Goal: Complete application form: Complete application form

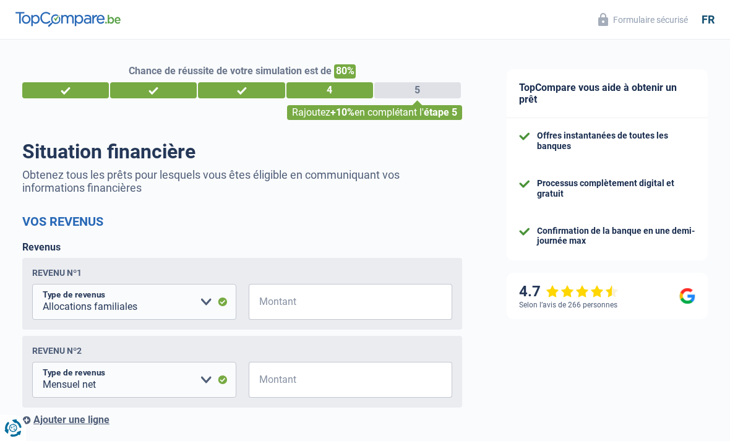
select select "familyAllowances"
select select "netSalary"
select select "mortgage"
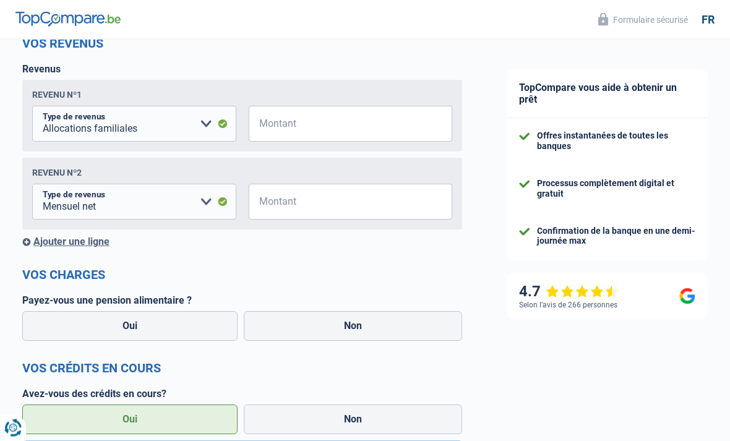
scroll to position [181, 0]
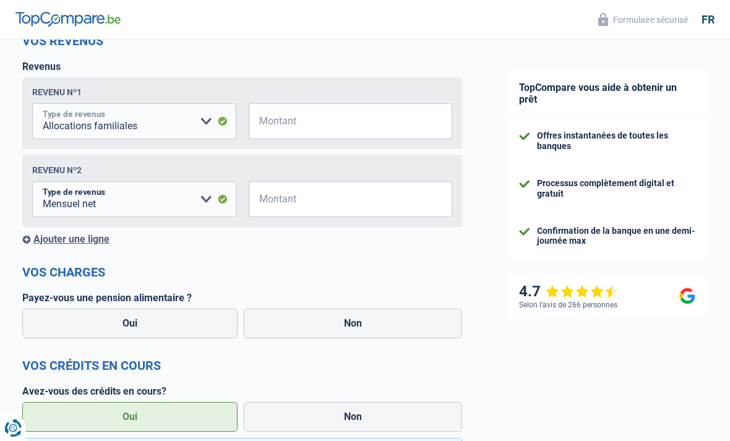
click at [181, 124] on select "Allocation d'handicap Allocations chômage Allocations familiales Chèques repas …" at bounding box center [134, 121] width 204 height 36
click at [367, 119] on input "Montant" at bounding box center [358, 121] width 189 height 36
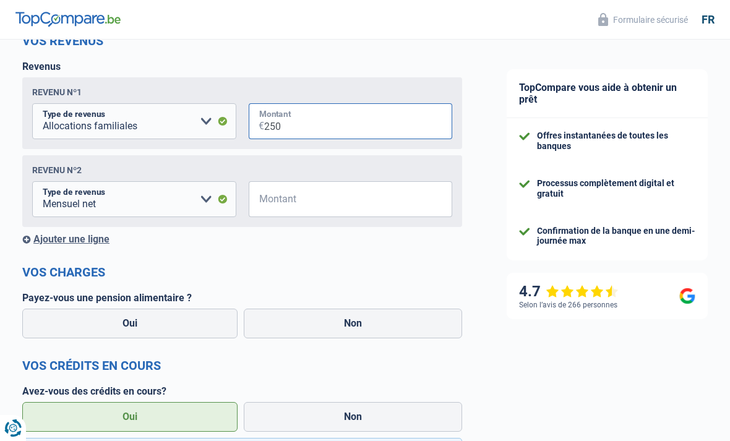
type input "250"
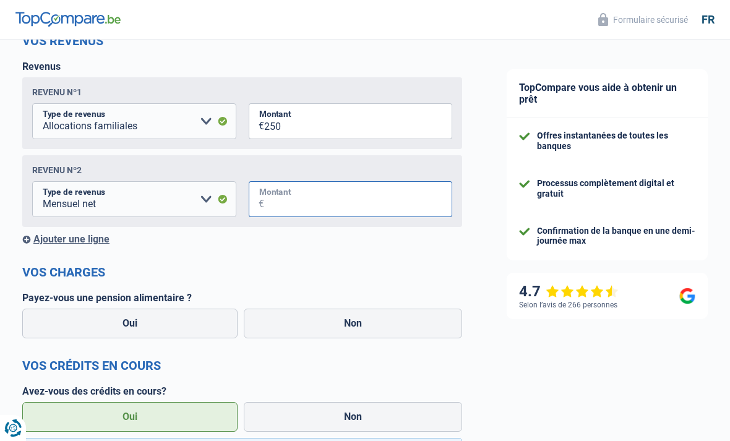
click at [400, 189] on input "Montant" at bounding box center [358, 199] width 189 height 36
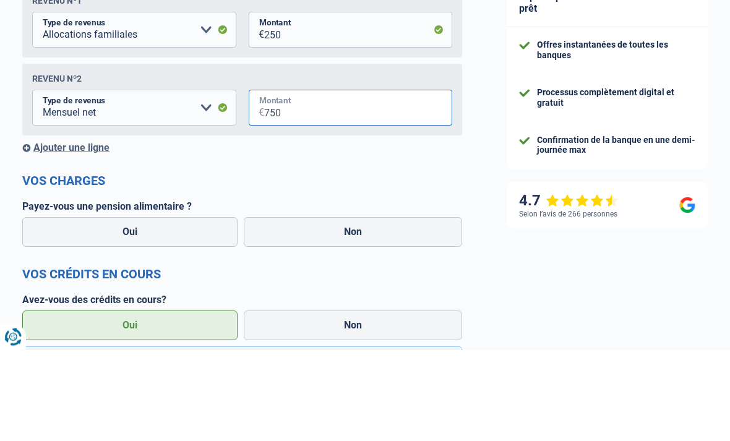
type input "7.500"
click at [91, 233] on div "Ajouter une ligne" at bounding box center [242, 239] width 440 height 12
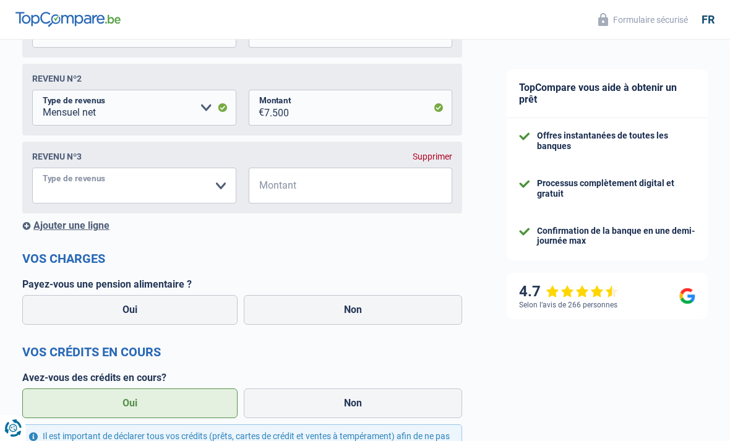
click at [171, 189] on select "Allocation d'handicap Allocations chômage Allocations familiales Chèques repas …" at bounding box center [134, 186] width 204 height 36
select select "rentalIncome"
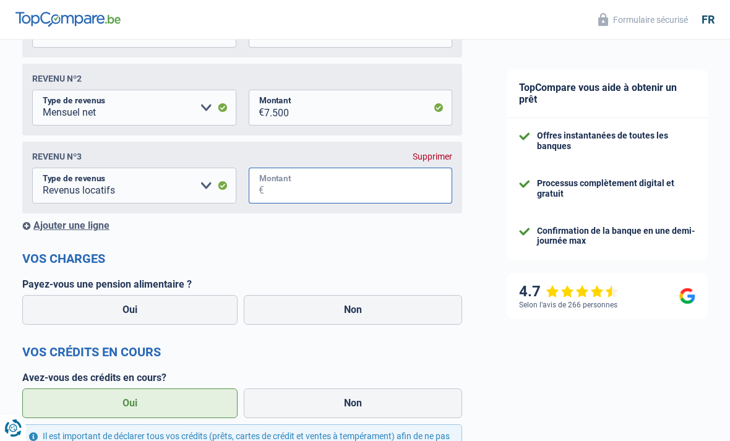
click at [307, 179] on input "Montant" at bounding box center [358, 186] width 189 height 36
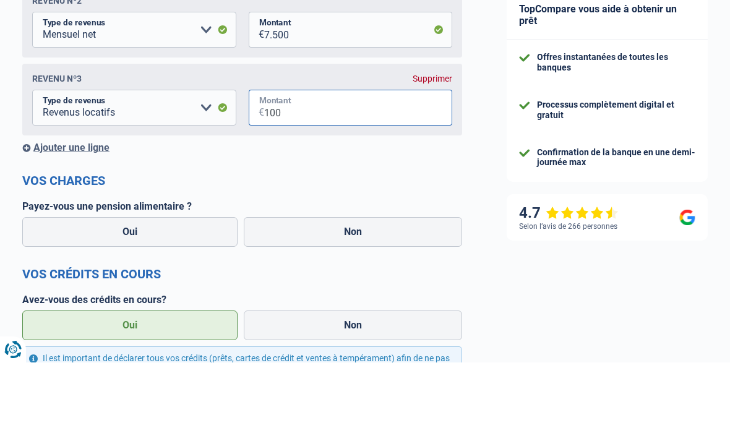
type input "1.000"
click at [87, 220] on div "Ajouter une ligne" at bounding box center [242, 226] width 440 height 12
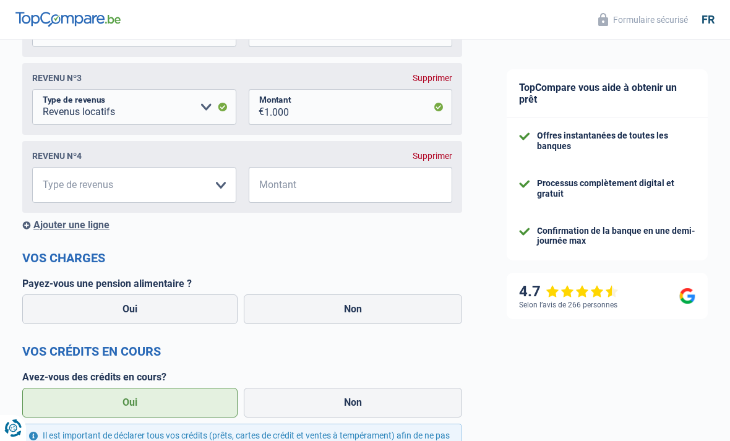
click at [90, 231] on div "Ajouter une ligne" at bounding box center [242, 225] width 440 height 12
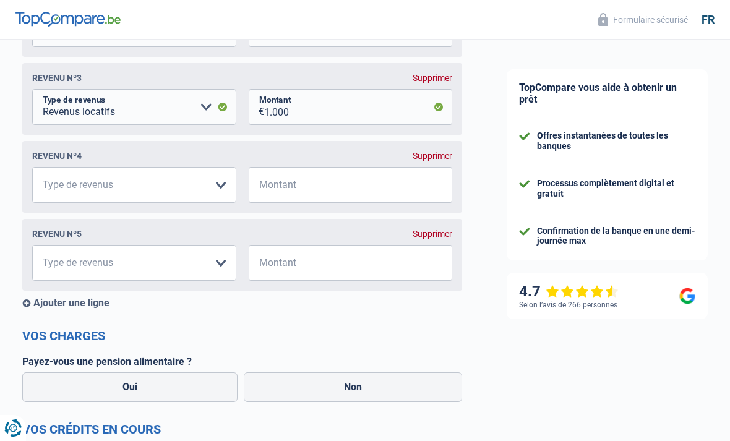
click at [445, 237] on div "Supprimer" at bounding box center [433, 234] width 40 height 10
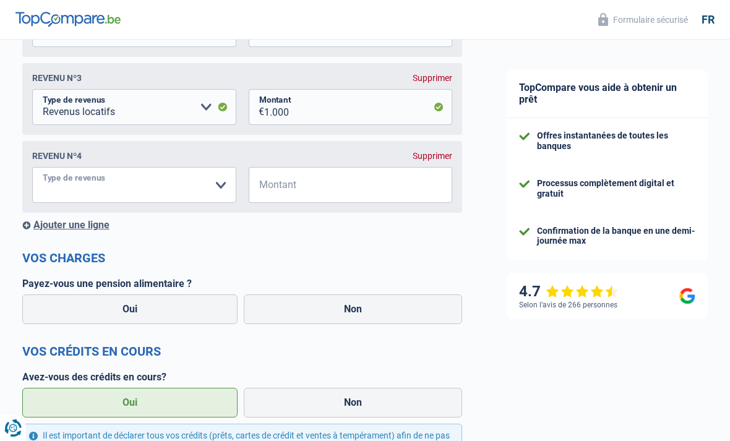
click at [160, 189] on select "Allocation d'handicap Allocations chômage Allocations familiales Chèques repas …" at bounding box center [134, 185] width 204 height 36
select select "parttimeSelfemployed"
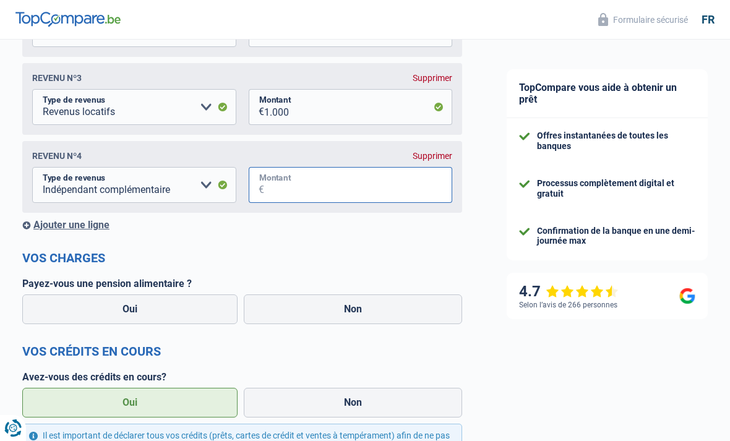
click at [332, 195] on input "Montant" at bounding box center [358, 185] width 189 height 36
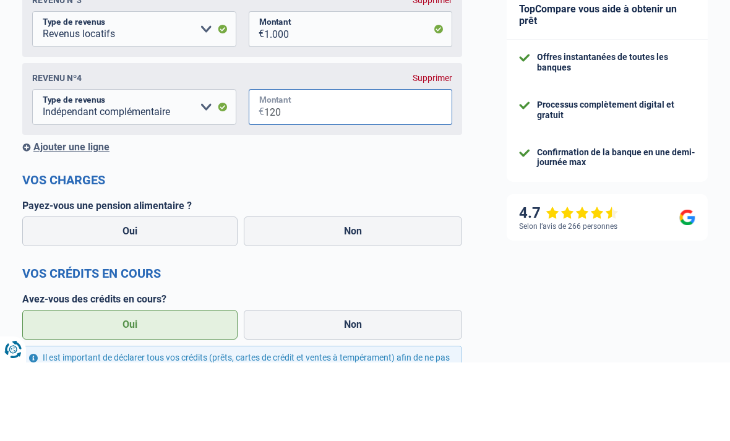
type input "1.200"
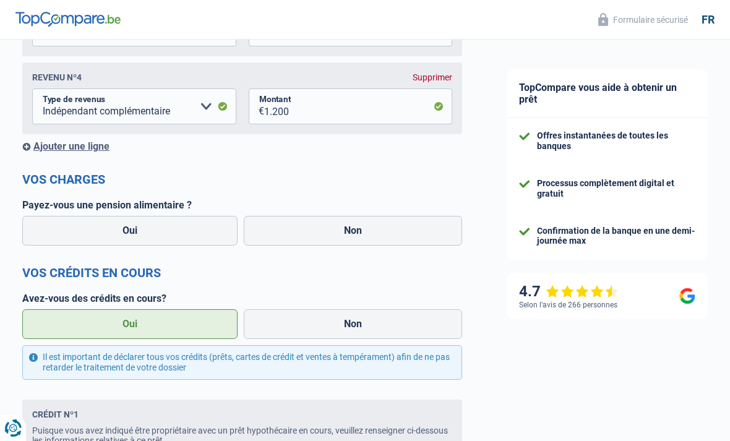
click at [389, 231] on label "Non" at bounding box center [353, 231] width 218 height 30
click at [389, 231] on input "Non" at bounding box center [353, 231] width 218 height 30
radio input "true"
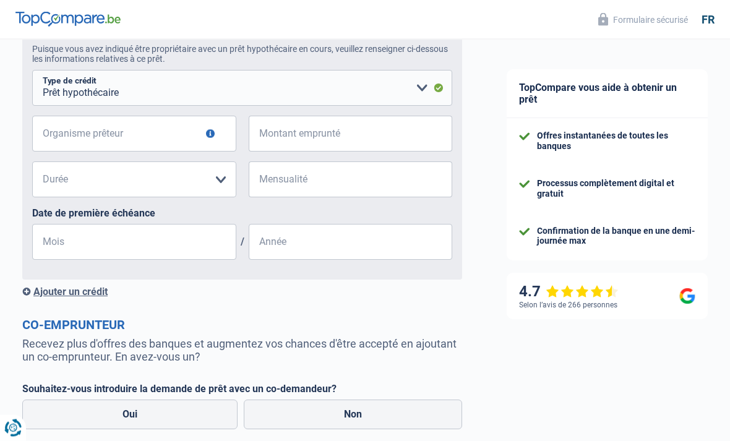
scroll to position [812, 0]
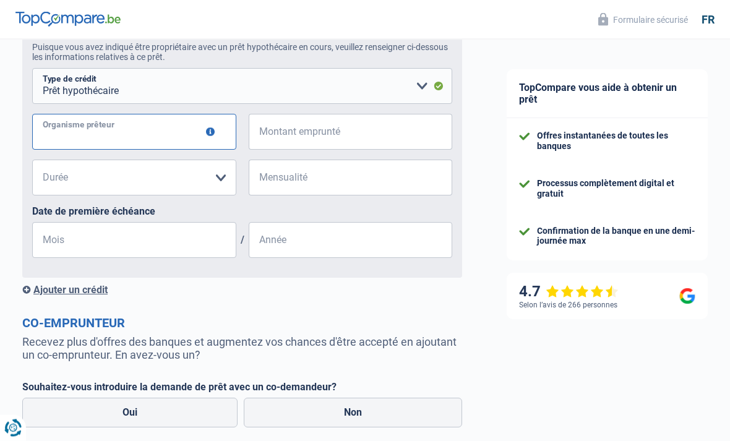
click at [147, 134] on input "Organisme prêteur" at bounding box center [134, 132] width 204 height 36
type input "Belfius"
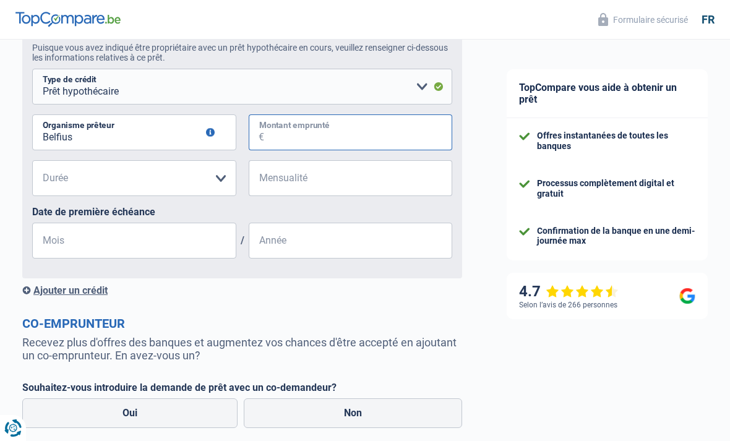
click at [322, 142] on input "Montant emprunté" at bounding box center [358, 132] width 189 height 36
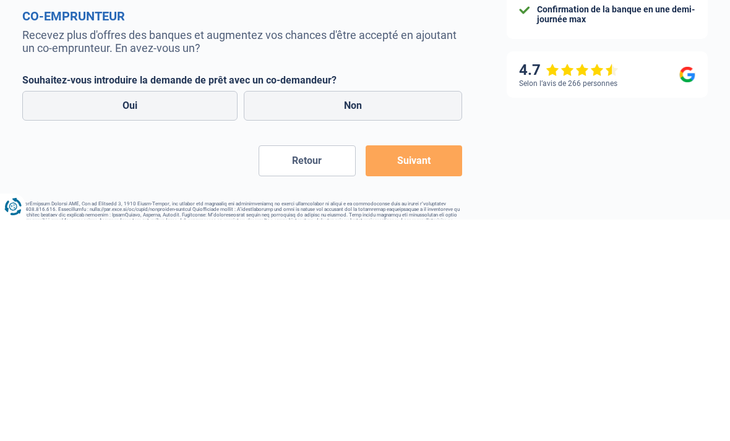
scroll to position [938, 0]
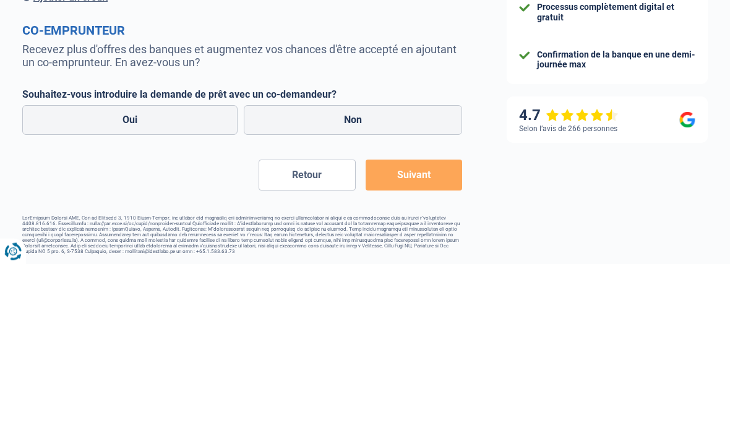
click at [401, 282] on label "Non" at bounding box center [353, 297] width 218 height 30
click at [401, 282] on input "Non" at bounding box center [353, 297] width 218 height 30
radio input "true"
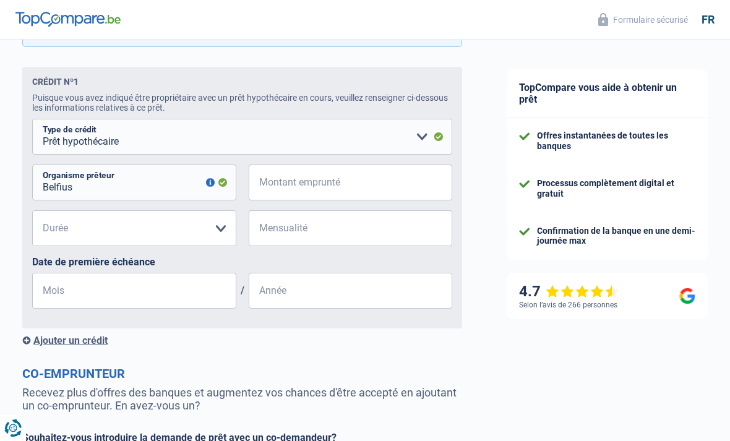
scroll to position [763, 0]
click at [223, 235] on select "120 mois 180 mois 240 mois 300 mois 360 mois 420 mois Veuillez sélectionner une…" at bounding box center [134, 227] width 204 height 36
select select "300"
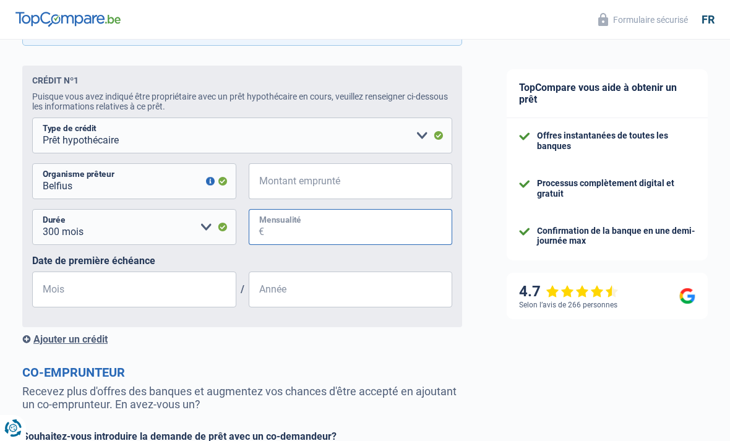
click at [356, 236] on input "Mensualité" at bounding box center [358, 227] width 189 height 36
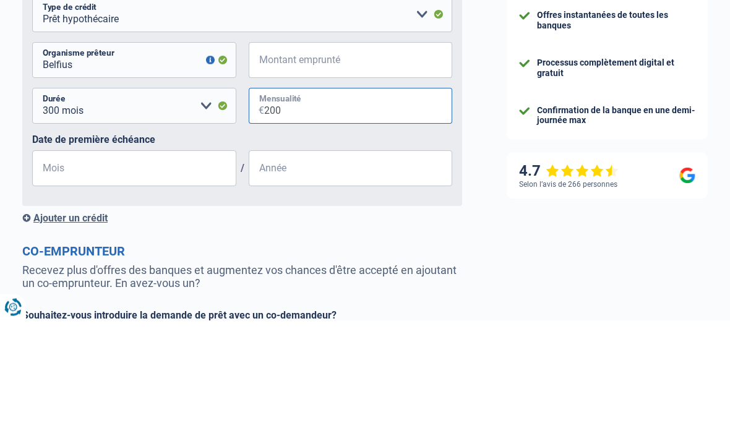
type input "2.000"
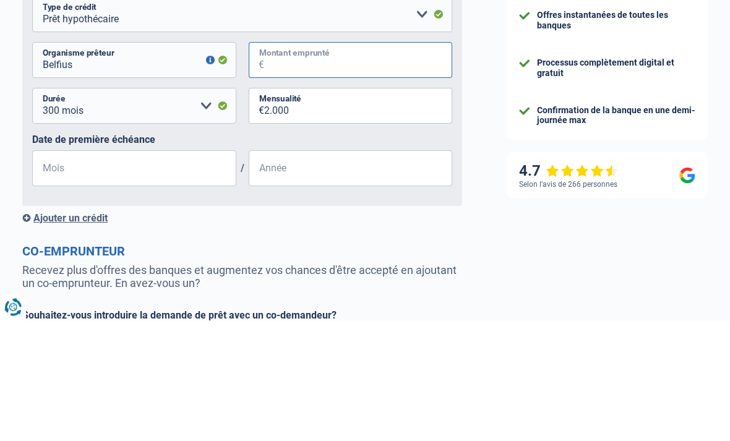
click at [379, 163] on input "Montant emprunté" at bounding box center [358, 181] width 189 height 36
type input "3"
select select
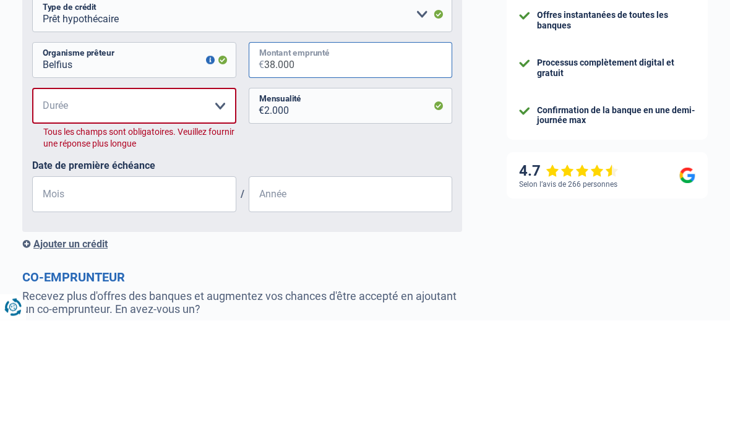
type input "380.000"
click at [181, 298] on input "Mois" at bounding box center [134, 316] width 204 height 36
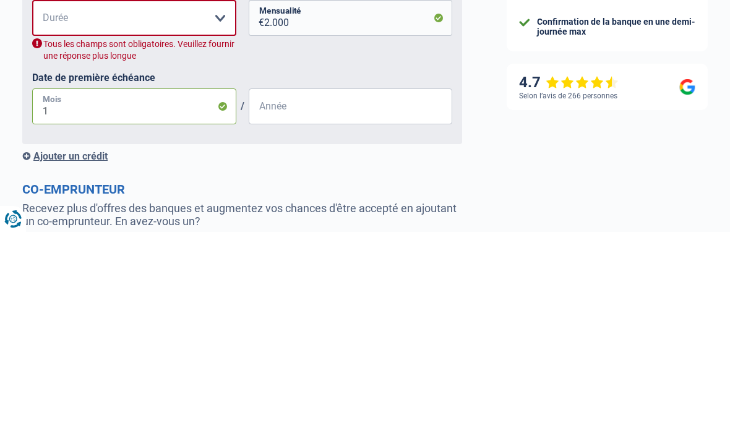
type input "11"
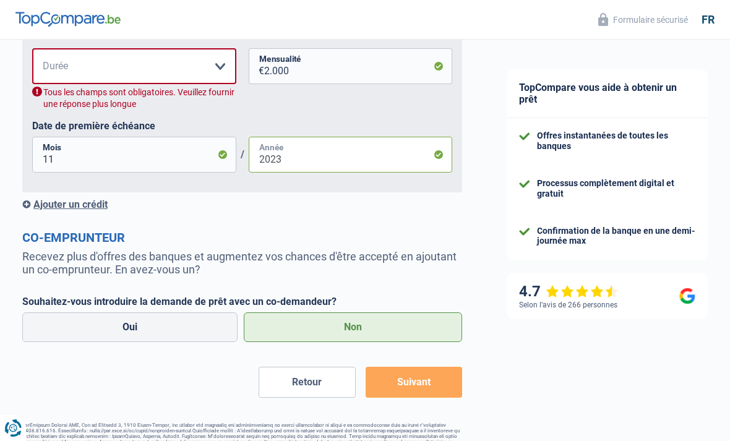
type input "2023"
click at [99, 210] on div "Ajouter un crédit" at bounding box center [242, 205] width 440 height 12
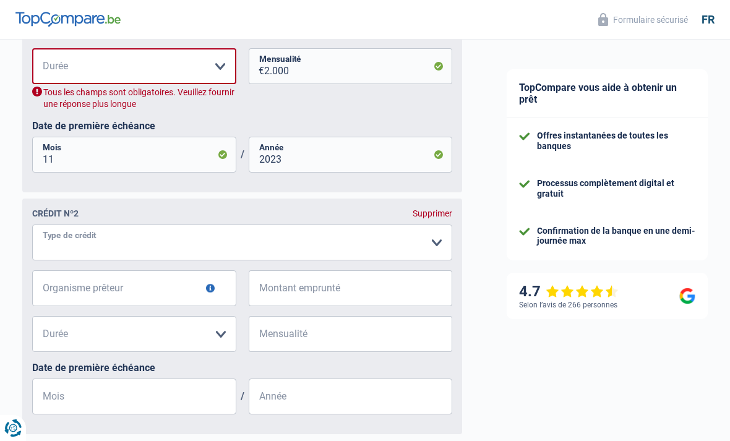
click at [304, 249] on select "Carte ou ouverture de crédit Prêt hypothécaire Vente à tempérament Prêt à tempé…" at bounding box center [242, 243] width 420 height 36
select select "personalLoan"
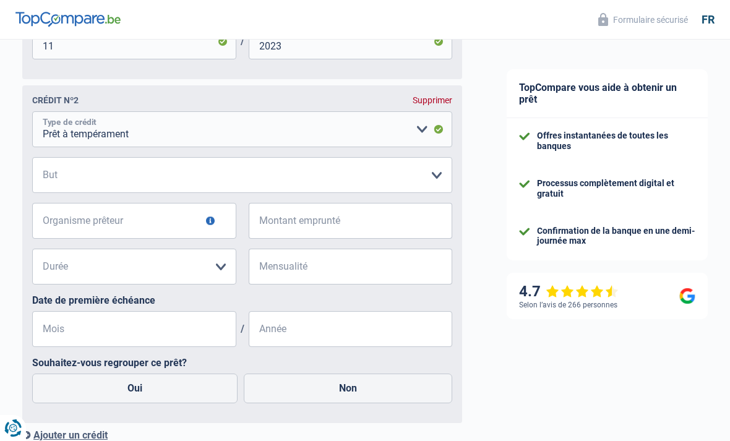
scroll to position [1057, 0]
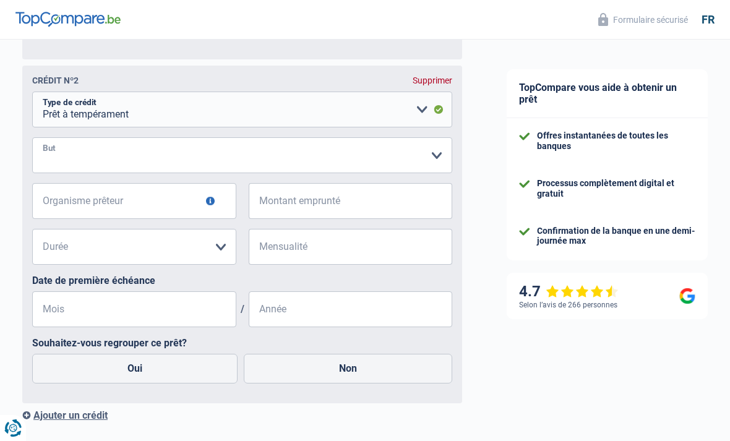
click at [366, 161] on select "Confort maison: meubles, textile, peinture, électroménager, outillage non-profe…" at bounding box center [242, 155] width 420 height 36
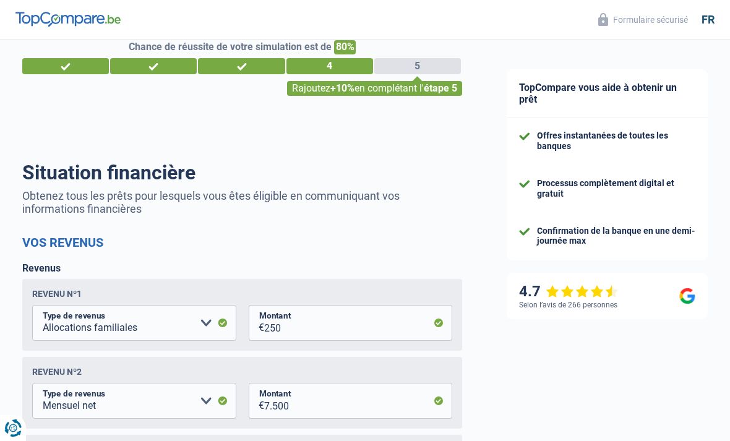
scroll to position [0, 0]
